Goal: Transaction & Acquisition: Purchase product/service

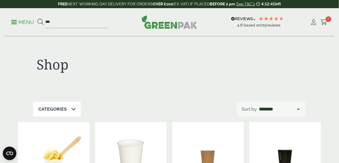
scroll to position [17, 0]
type input "*"
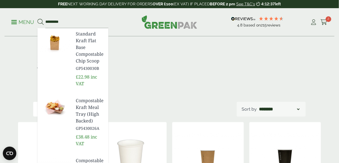
type input "*********"
click at [37, 19] on button at bounding box center [40, 22] width 6 height 7
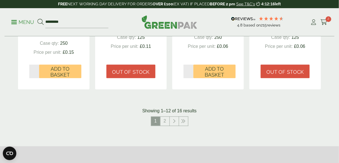
scroll to position [603, 0]
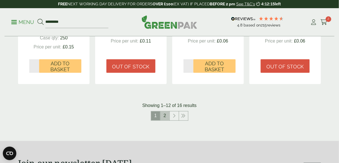
click at [163, 116] on link "2" at bounding box center [164, 115] width 9 height 9
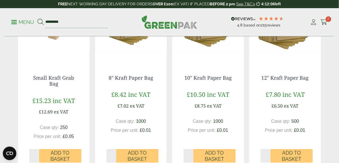
scroll to position [129, 0]
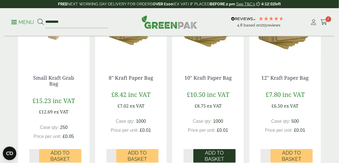
click at [216, 160] on span "Add to Basket" at bounding box center [214, 156] width 34 height 12
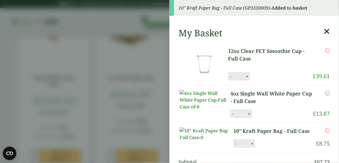
click at [106, 138] on aside "10" Kraft Paper Bag - Full Case (GP3330009) - Added to basket My Basket 12oz Cl…" at bounding box center [169, 81] width 339 height 163
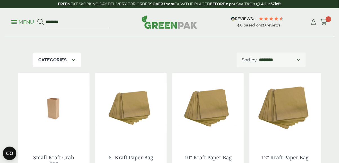
scroll to position [0, 0]
